Goal: Task Accomplishment & Management: Use online tool/utility

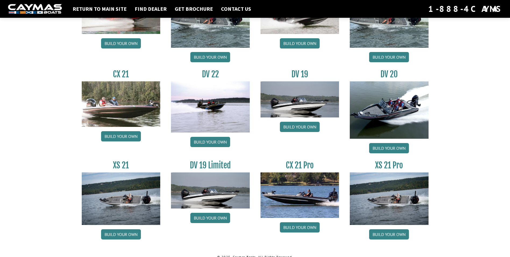
scroll to position [599, 0]
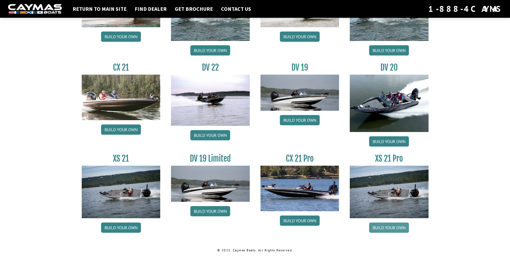
click at [392, 227] on link "Build your own" at bounding box center [389, 227] width 40 height 10
click at [215, 133] on link "Build your own" at bounding box center [210, 135] width 40 height 10
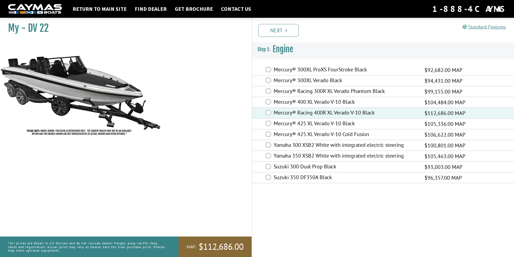
click at [270, 94] on div "Mercury® Racing 300R XL Verado Phantom Black $99,155.00 MAP" at bounding box center [383, 91] width 262 height 11
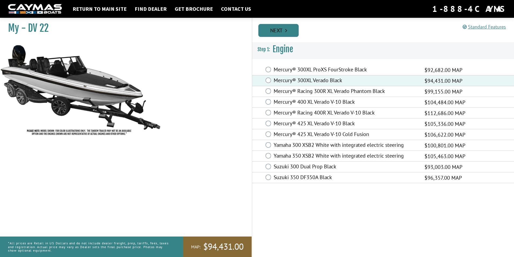
click at [282, 25] on link "Next" at bounding box center [279, 30] width 40 height 13
